Goal: Task Accomplishment & Management: Complete application form

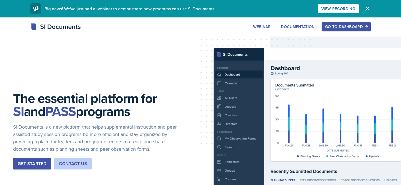
click at [338, 28] on div "Go to Dashboard" at bounding box center [346, 27] width 42 height 4
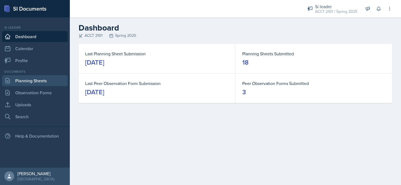
click at [44, 80] on link "Planning Sheets" at bounding box center [35, 80] width 66 height 11
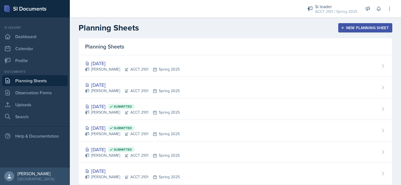
click at [349, 31] on button "New Planning Sheet" at bounding box center [365, 27] width 54 height 9
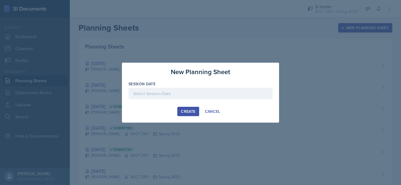
click at [195, 110] on div "Create" at bounding box center [188, 111] width 14 height 4
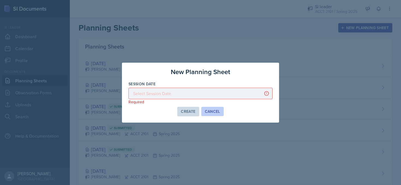
click at [212, 112] on div "Cancel" at bounding box center [212, 111] width 15 height 4
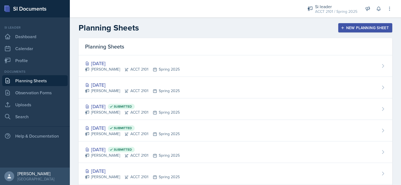
click at [365, 31] on button "New Planning Sheet" at bounding box center [365, 27] width 54 height 9
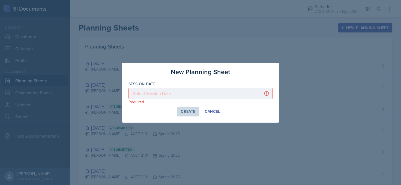
click at [253, 88] on div at bounding box center [201, 93] width 144 height 11
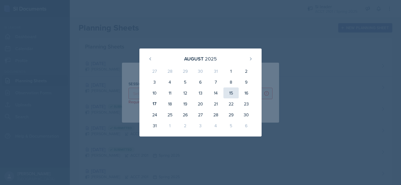
click at [235, 96] on div "15" at bounding box center [231, 93] width 15 height 11
type input "[DATE]"
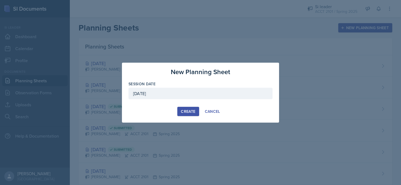
click at [189, 113] on div "Create" at bounding box center [188, 111] width 14 height 4
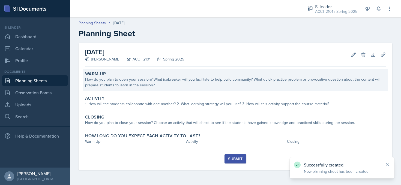
click at [188, 82] on div "How do you plan to open your session? What icebreaker will you facilitate to he…" at bounding box center [235, 82] width 301 height 11
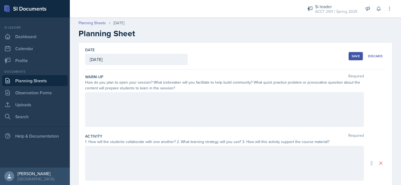
click at [149, 112] on div at bounding box center [224, 109] width 279 height 35
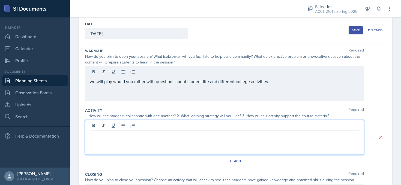
scroll to position [35, 0]
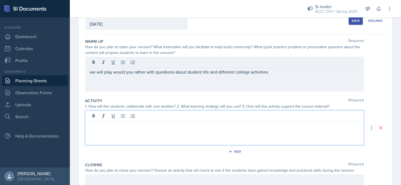
click at [150, 126] on p at bounding box center [225, 126] width 270 height 7
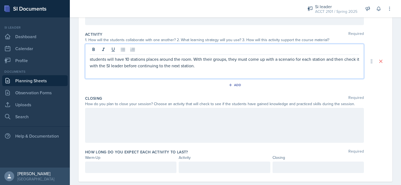
click at [127, 129] on div at bounding box center [224, 125] width 279 height 35
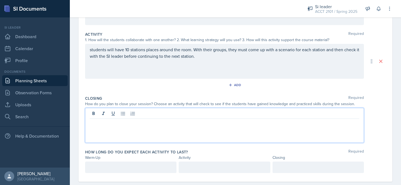
scroll to position [112, 0]
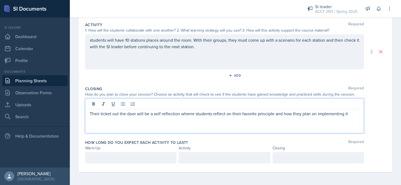
click at [189, 113] on p "Their ticket out the door will be a self reflection wherre students reflect on …" at bounding box center [225, 114] width 270 height 7
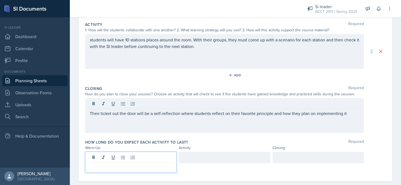
scroll to position [121, 0]
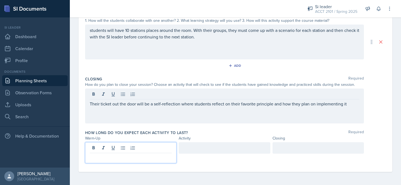
click at [139, 159] on p at bounding box center [131, 157] width 82 height 7
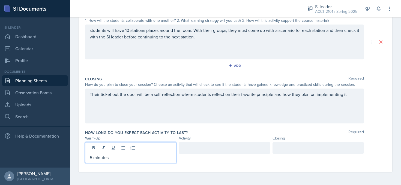
click at [304, 151] on div at bounding box center [318, 147] width 91 height 11
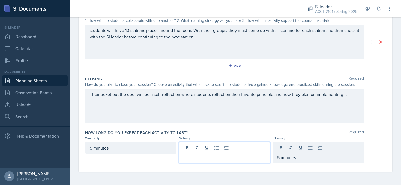
click at [227, 151] on div at bounding box center [224, 152] width 91 height 21
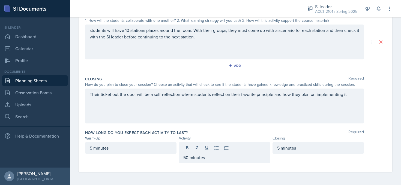
click at [378, 119] on div "Their ticket out the door will be a self-reflection where students reflect on t…" at bounding box center [235, 106] width 301 height 35
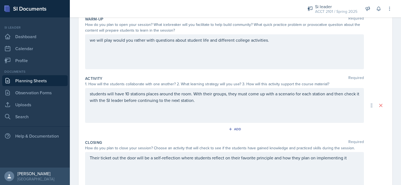
scroll to position [0, 0]
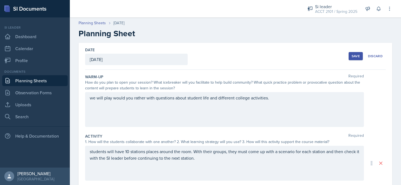
click at [353, 59] on button "Save" at bounding box center [356, 56] width 14 height 8
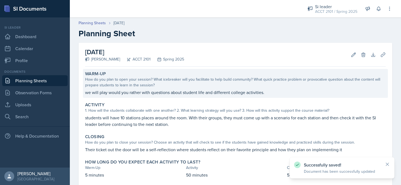
scroll to position [31, 0]
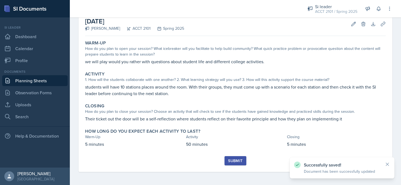
click at [231, 161] on div "Submit" at bounding box center [235, 161] width 14 height 4
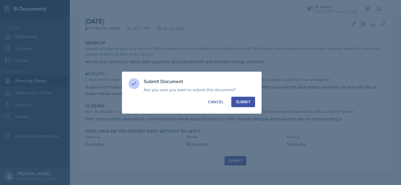
click at [252, 100] on button "Submit" at bounding box center [243, 102] width 24 height 10
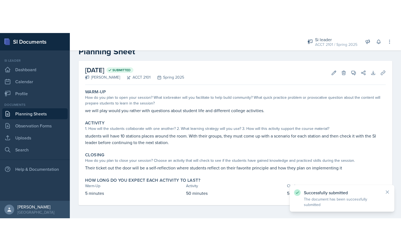
scroll to position [15, 0]
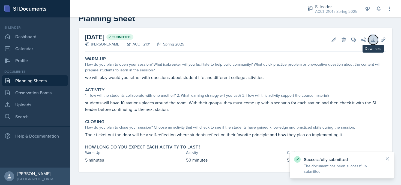
click at [370, 38] on button "Download" at bounding box center [374, 40] width 10 height 10
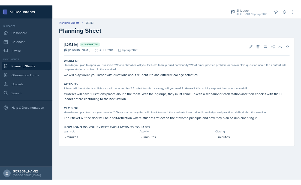
scroll to position [0, 0]
